Goal: Task Accomplishment & Management: Complete application form

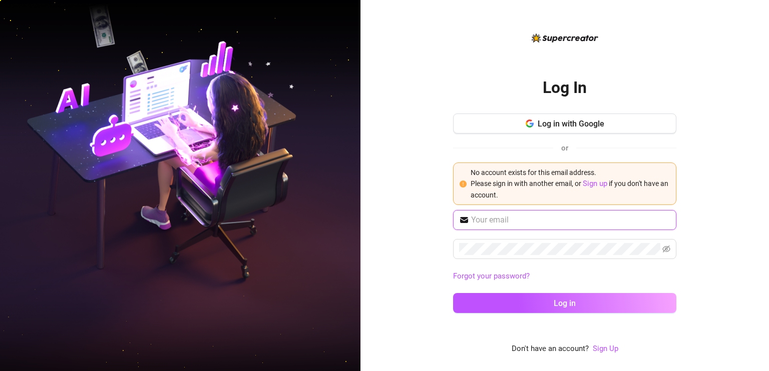
click at [508, 220] on input "text" at bounding box center [570, 220] width 199 height 12
type input "[EMAIL_ADDRESS][DOMAIN_NAME]"
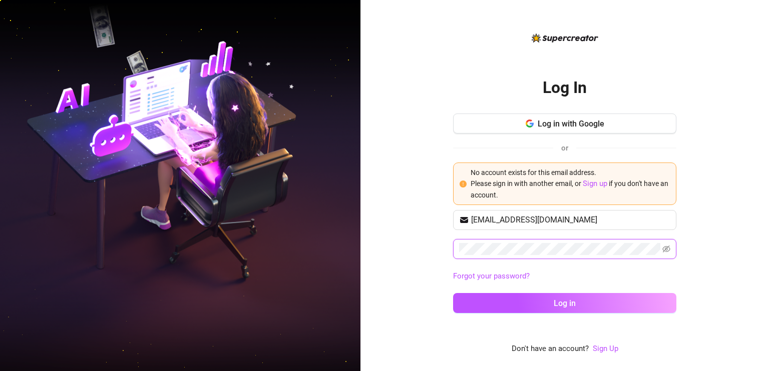
click at [453, 293] on button "Log in" at bounding box center [564, 303] width 223 height 20
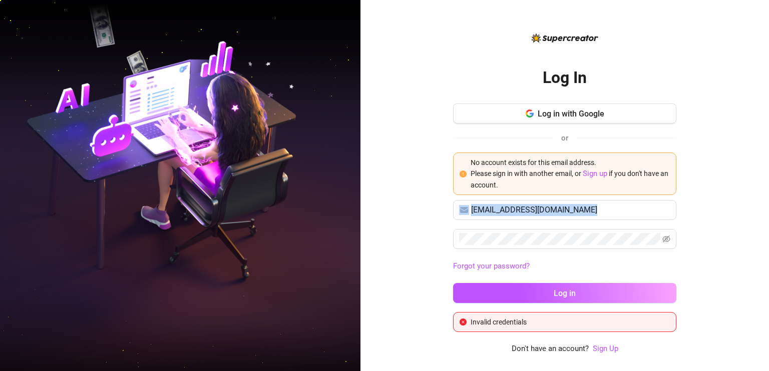
click at [433, 225] on div "Log In Log in with Google or No account exists for this email address. Please s…" at bounding box center [564, 185] width 409 height 371
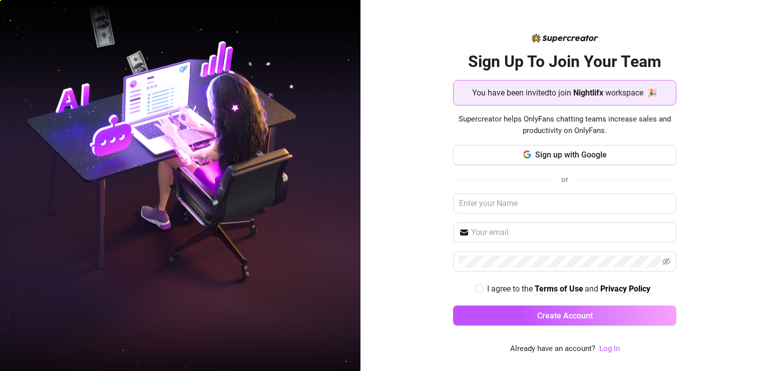
click at [591, 94] on strong "Nightlifx" at bounding box center [588, 93] width 30 height 10
click at [579, 158] on span "Sign up with Google" at bounding box center [571, 155] width 72 height 10
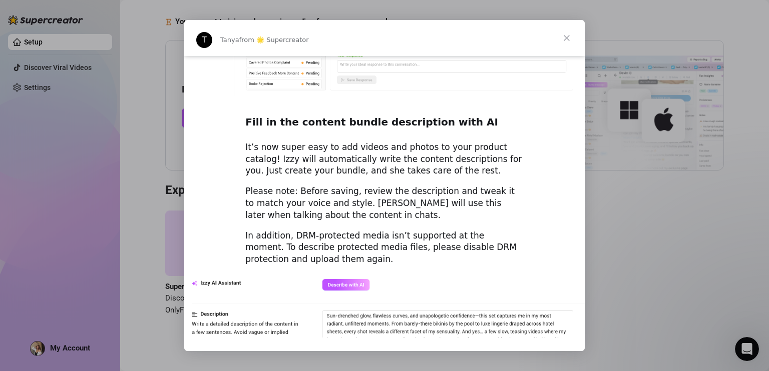
scroll to position [1223, 0]
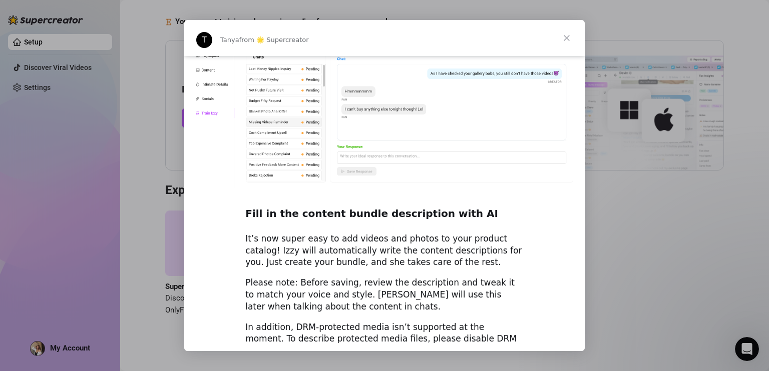
click at [567, 40] on span "Close" at bounding box center [567, 38] width 36 height 36
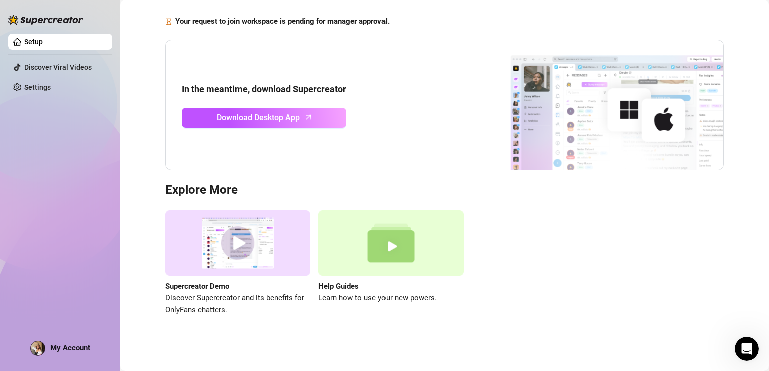
scroll to position [0, 0]
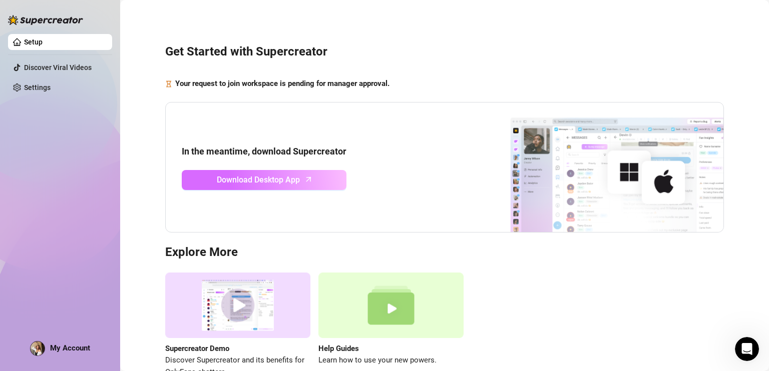
click at [225, 178] on span "Download Desktop App" at bounding box center [258, 180] width 83 height 13
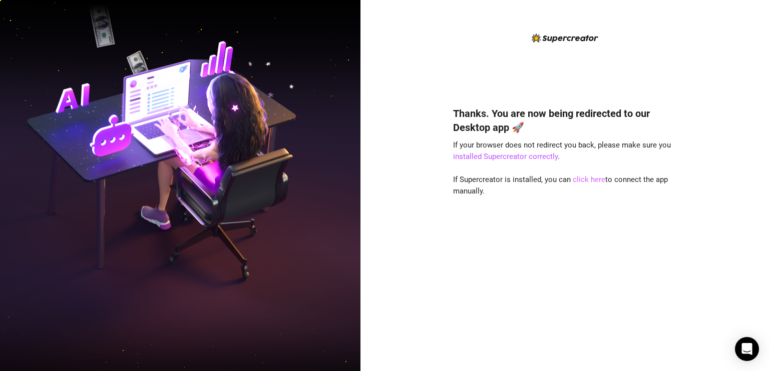
click at [597, 181] on link "click here" at bounding box center [589, 179] width 33 height 9
